Goal: Task Accomplishment & Management: Complete application form

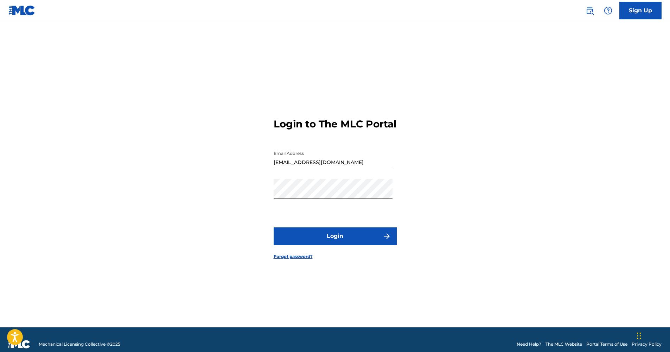
click at [372, 245] on button "Login" at bounding box center [335, 236] width 123 height 18
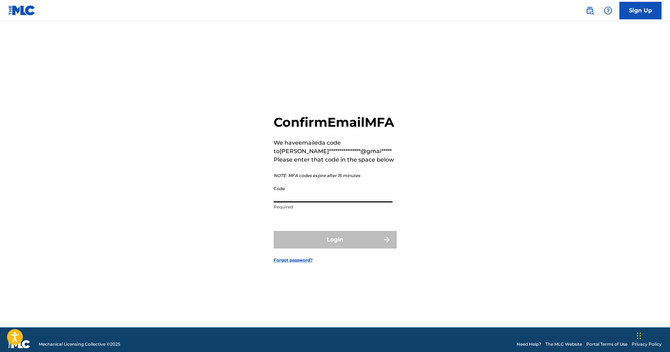
click at [334, 202] on input "Code" at bounding box center [333, 192] width 119 height 20
paste input "317047"
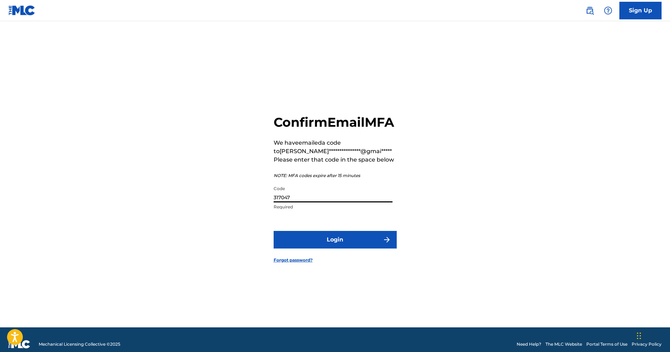
type input "317047"
click at [318, 248] on button "Login" at bounding box center [335, 240] width 123 height 18
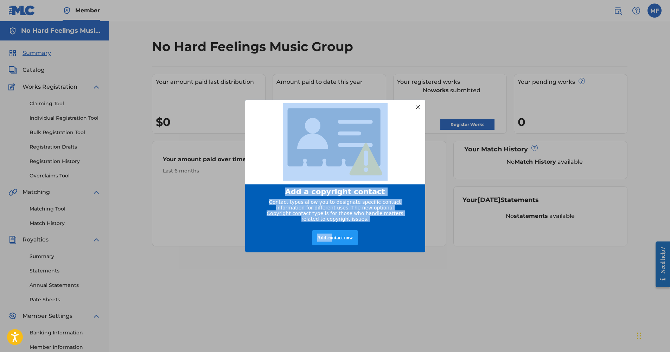
drag, startPoint x: 331, startPoint y: 247, endPoint x: 362, endPoint y: 272, distance: 39.8
click at [362, 272] on div "Add a copyright contact Contact types allow you to designate specific contact i…" at bounding box center [335, 176] width 670 height 352
click at [330, 241] on div "Add contact now" at bounding box center [335, 237] width 46 height 15
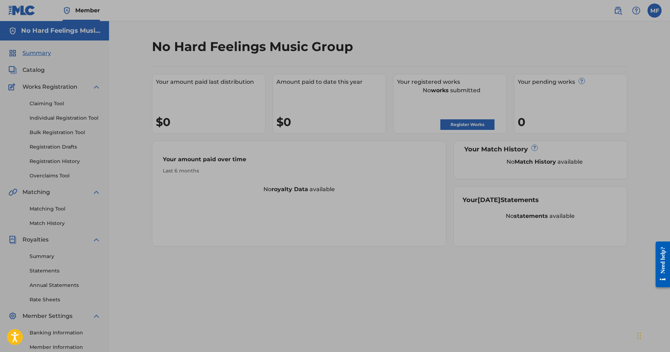
click at [449, 237] on div at bounding box center [335, 192] width 670 height 385
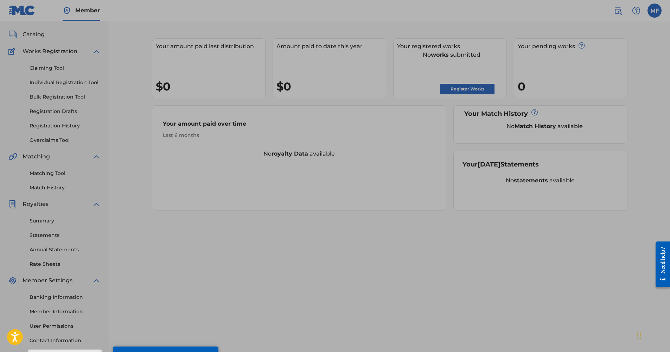
scroll to position [84, 0]
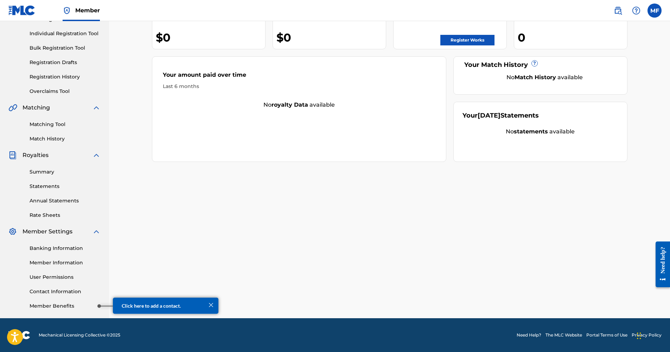
click at [63, 303] on link "Member Benefits" at bounding box center [65, 305] width 71 height 7
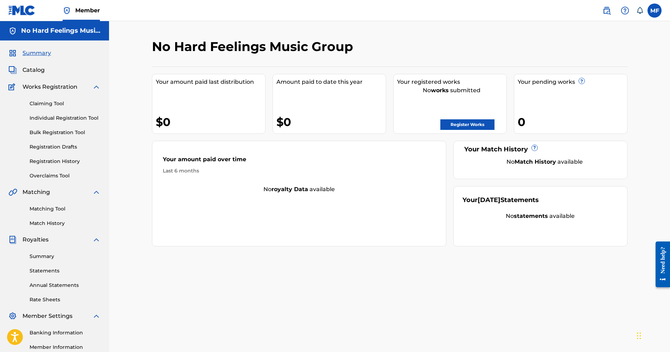
click at [480, 125] on link "Register Works" at bounding box center [468, 124] width 54 height 11
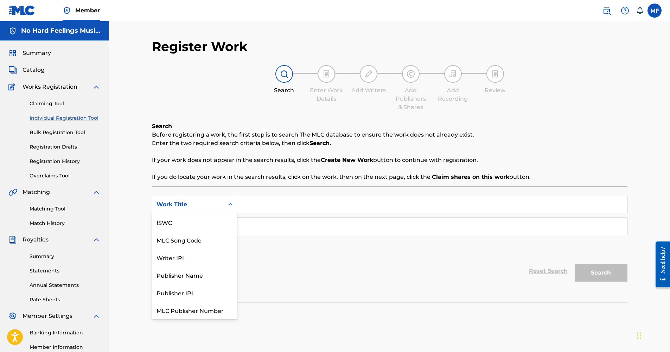
click at [182, 210] on div "Work Title" at bounding box center [188, 204] width 72 height 13
click at [325, 273] on div "Reset Search Search" at bounding box center [390, 271] width 476 height 28
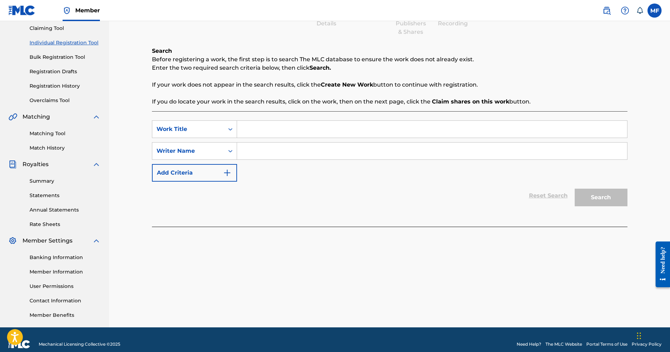
scroll to position [84, 0]
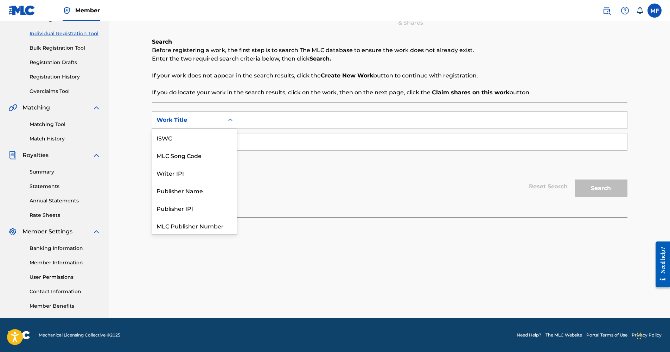
click at [194, 124] on div "Work Title" at bounding box center [188, 120] width 63 height 8
